Goal: Task Accomplishment & Management: Manage account settings

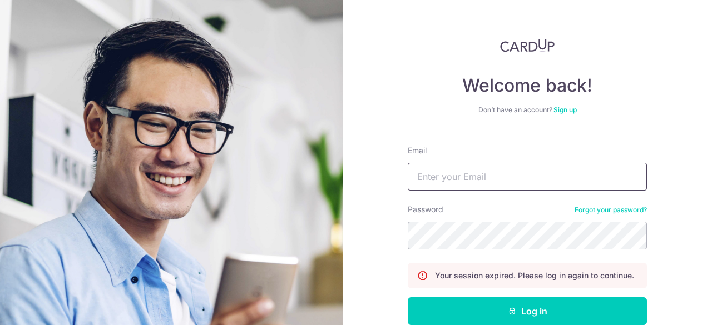
click at [476, 164] on div "Email" at bounding box center [526, 168] width 239 height 46
click at [475, 173] on input "Email" at bounding box center [526, 177] width 239 height 28
